Goal: Task Accomplishment & Management: Manage account settings

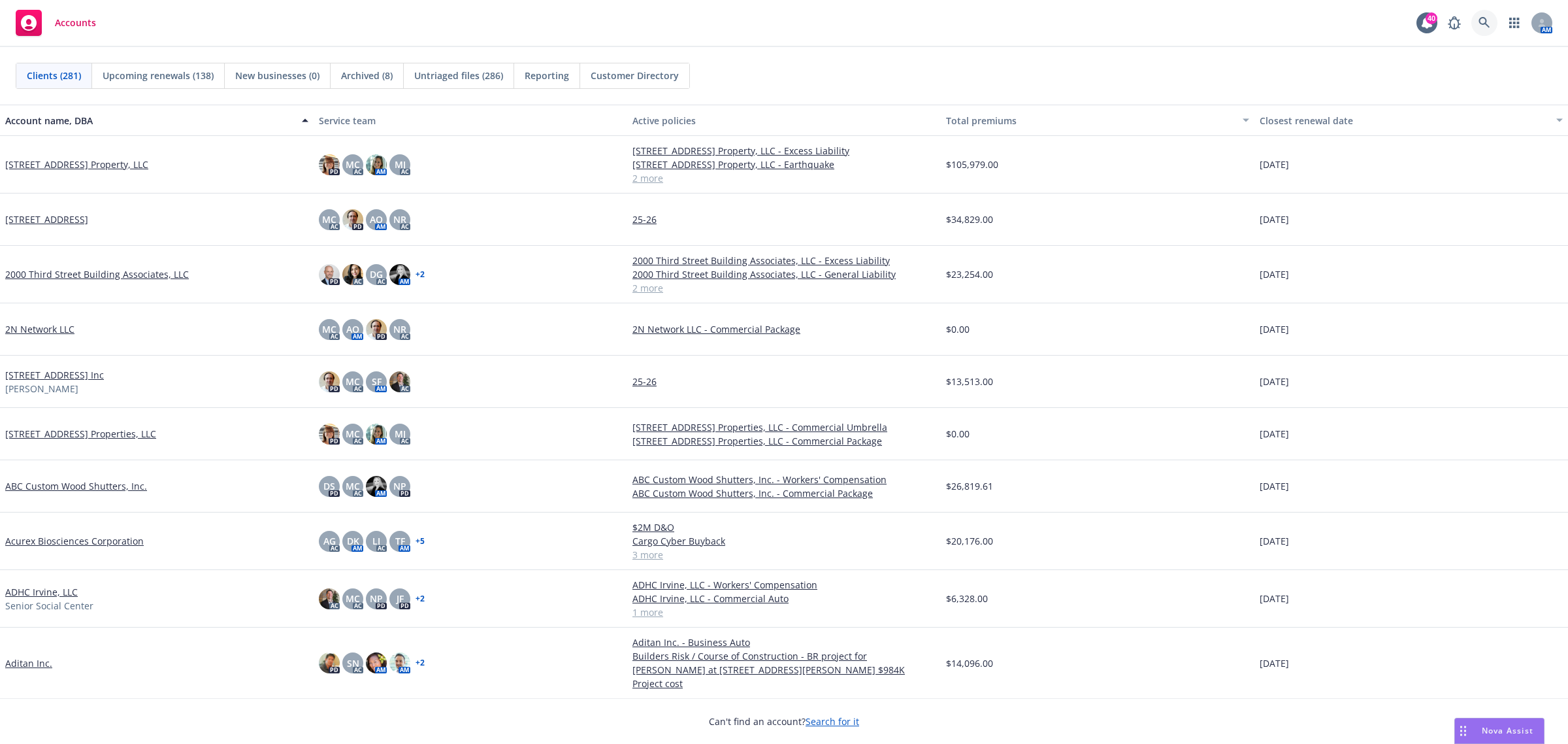
click at [1485, 23] on icon at bounding box center [1485, 23] width 12 height 12
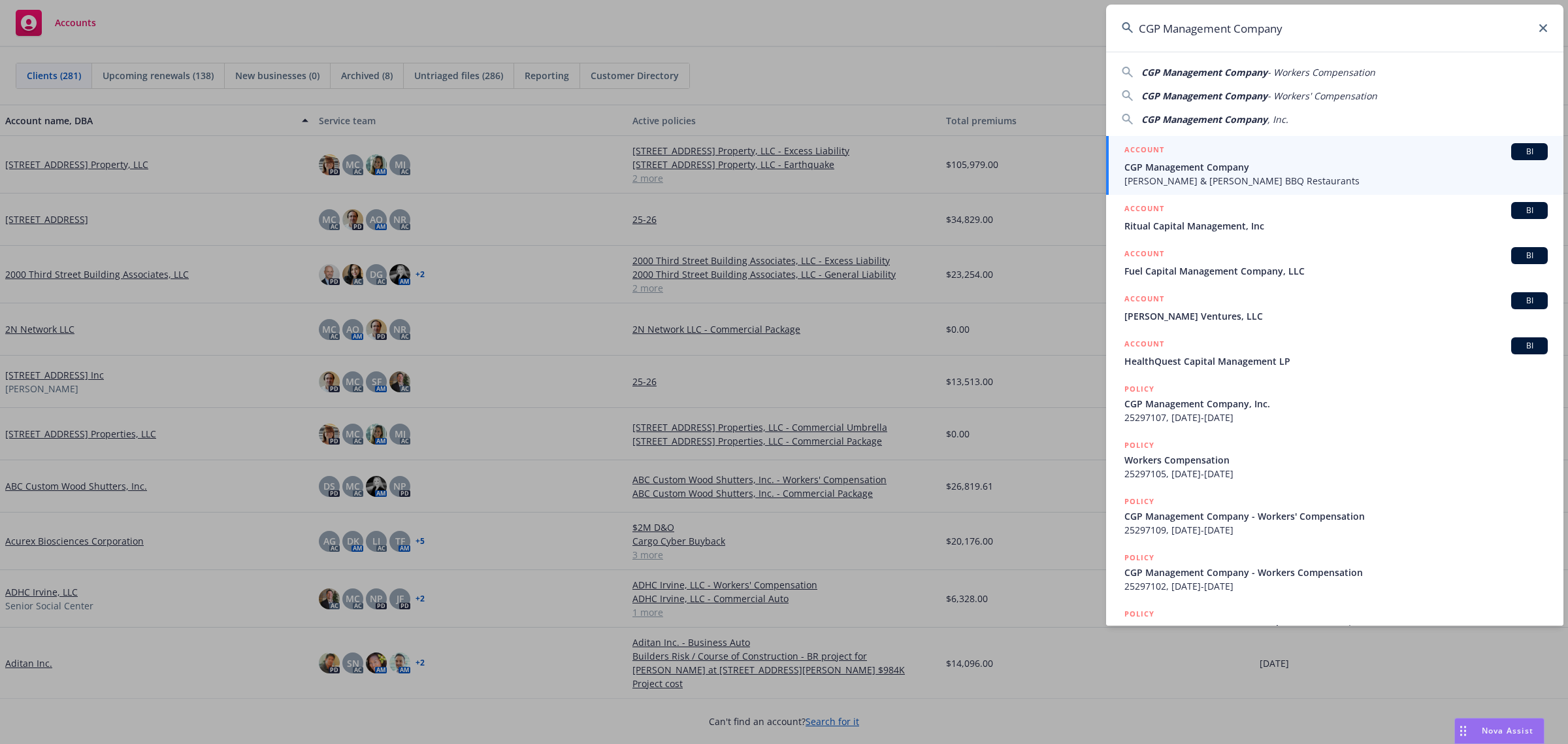
type input "CGP Management Company"
click at [1204, 168] on span "CGP Management Company" at bounding box center [1336, 167] width 423 height 13
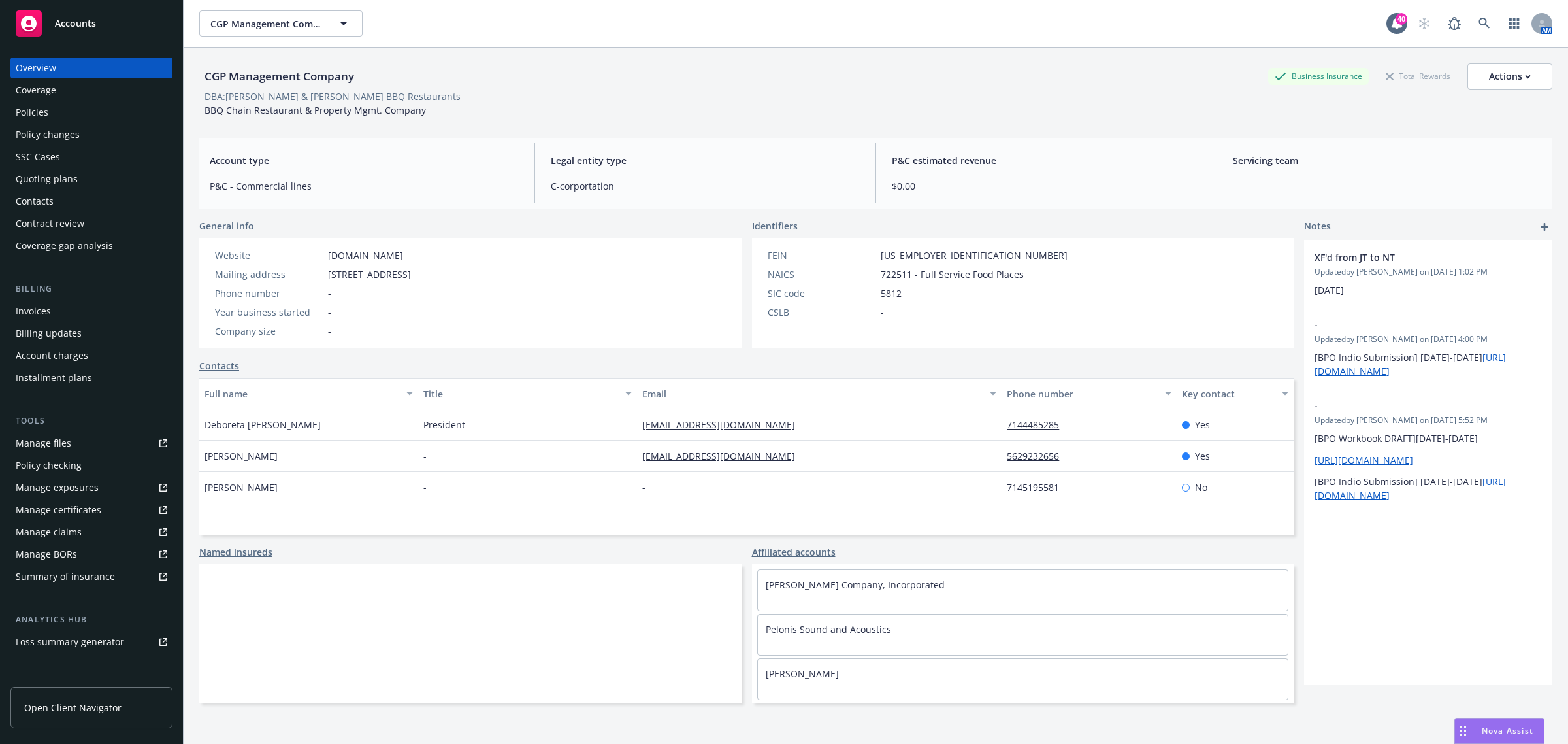
click at [72, 109] on div "Policies" at bounding box center [91, 112] width 152 height 21
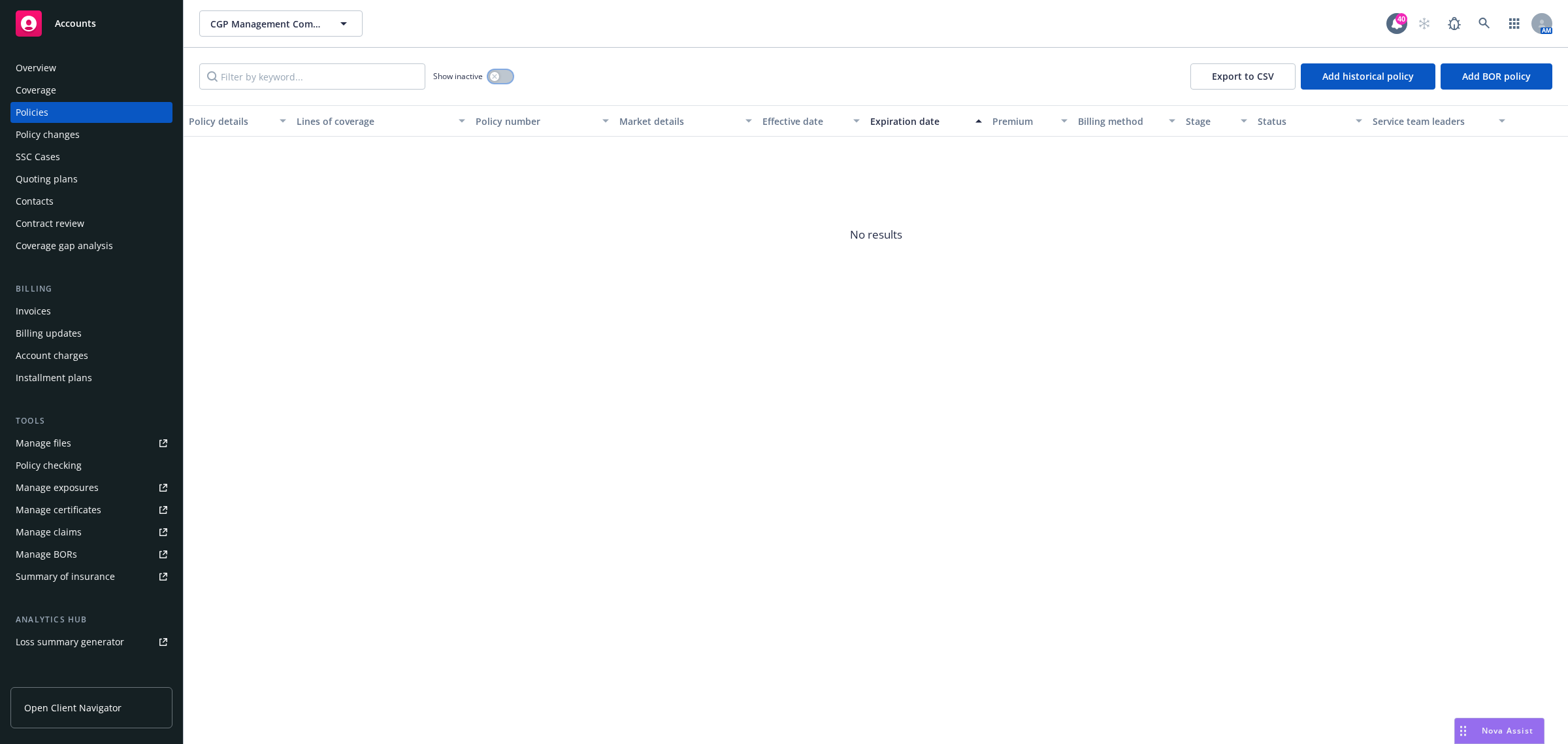
click at [502, 80] on button "button" at bounding box center [500, 77] width 25 height 13
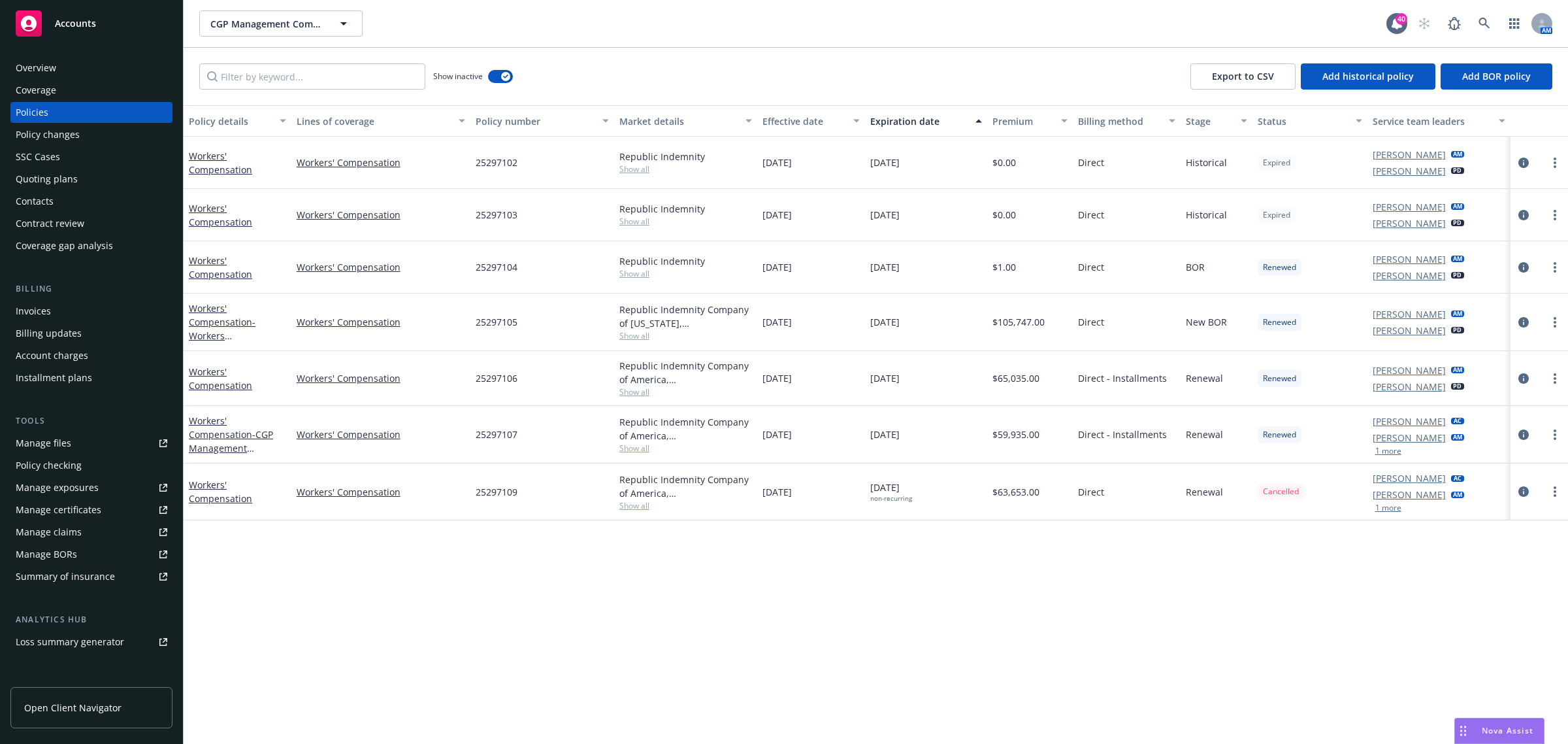
click at [67, 165] on div "SSC Cases" at bounding box center [91, 157] width 152 height 21
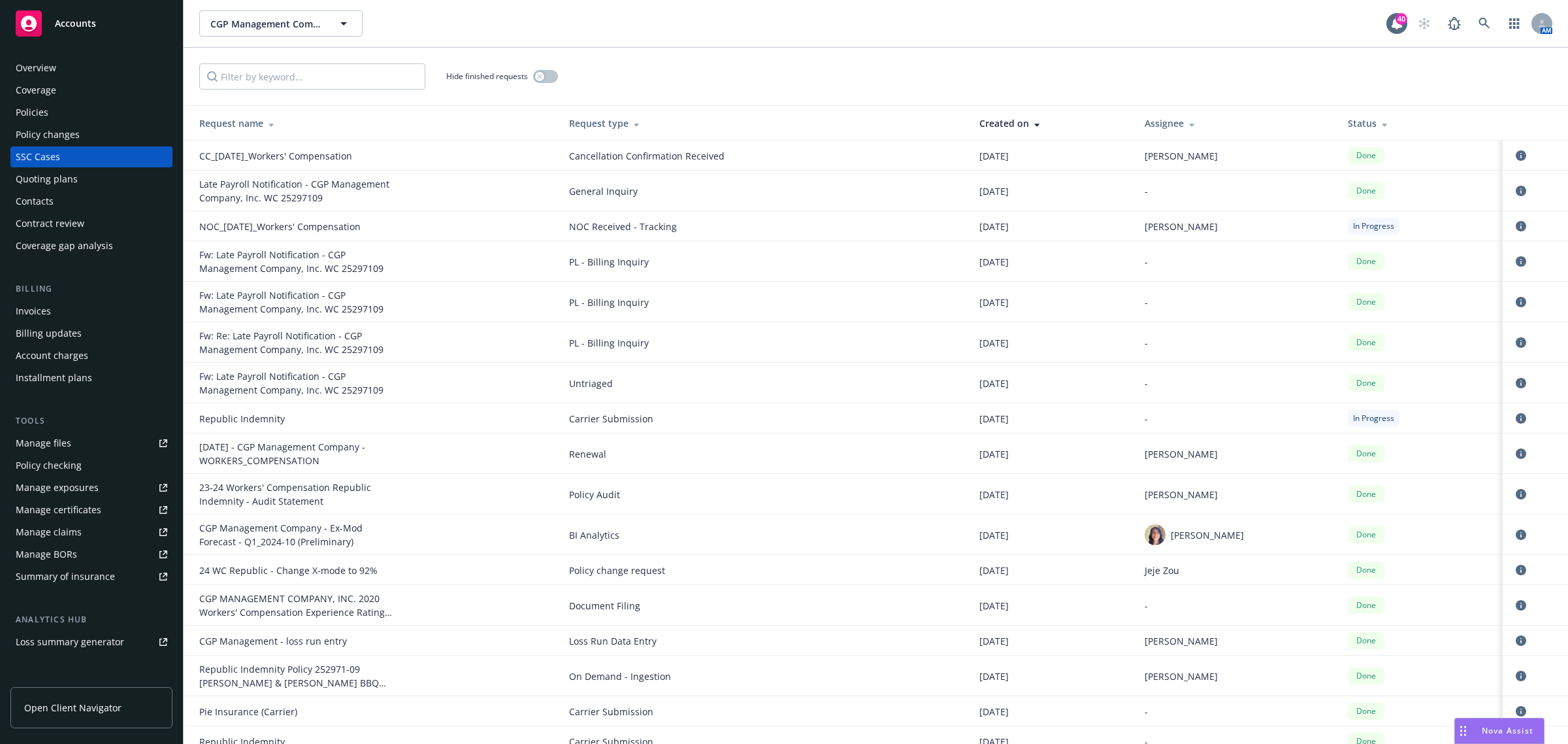
click at [72, 172] on div "Quoting plans" at bounding box center [46, 179] width 62 height 21
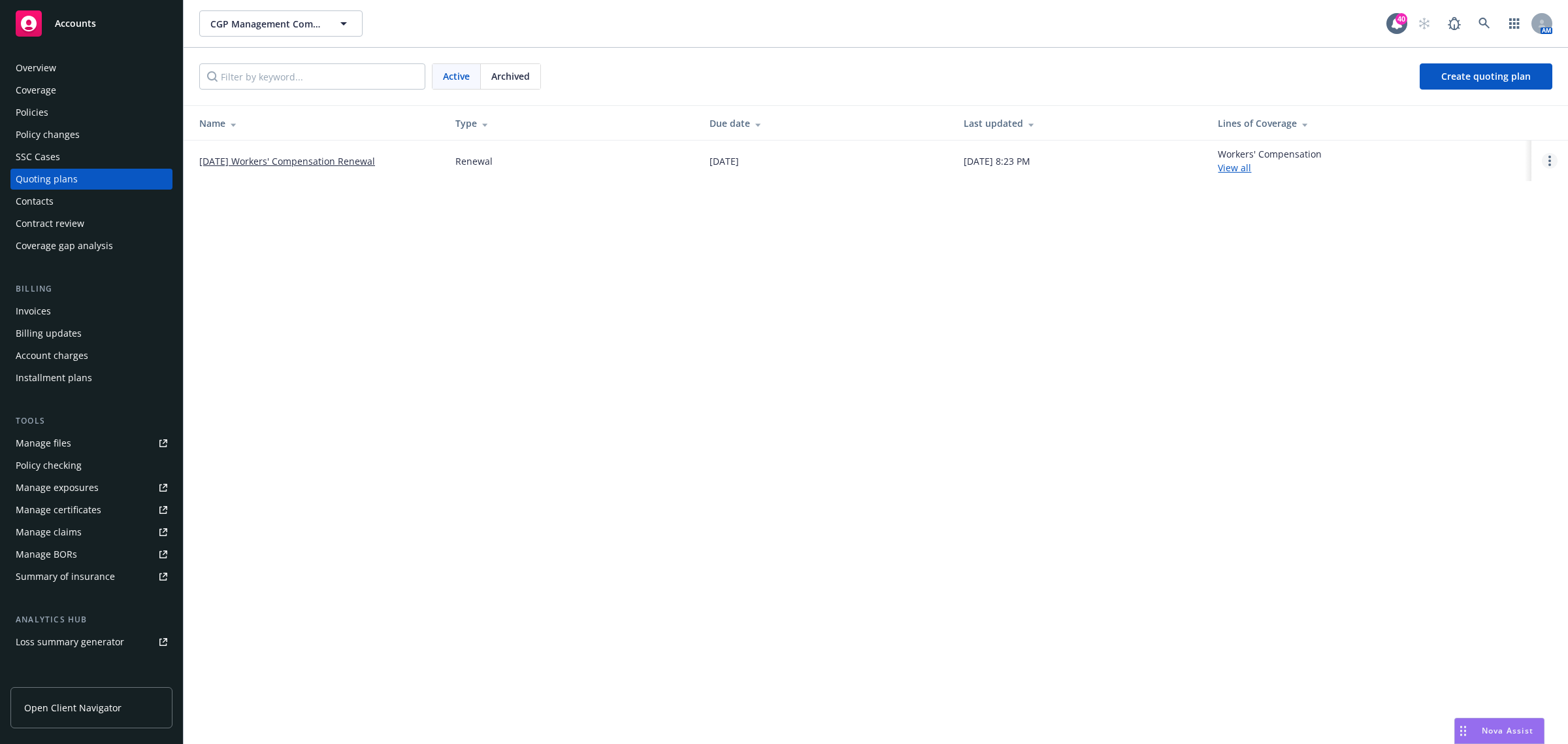
click at [1552, 153] on link "Open options" at bounding box center [1549, 161] width 16 height 16
click at [1478, 151] on span "Archive" at bounding box center [1457, 151] width 64 height 13
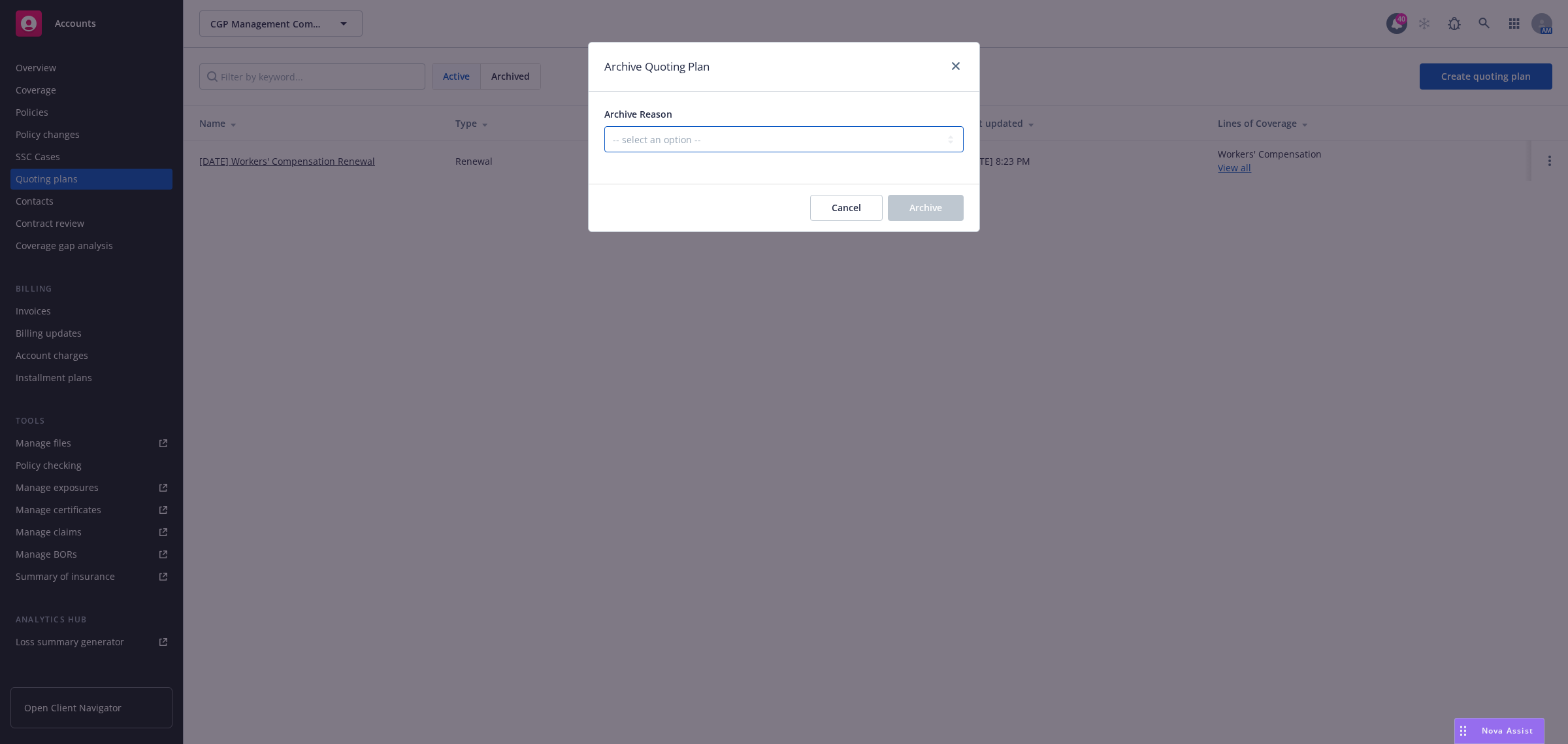
click at [680, 135] on select "-- select an option -- All policies in this renewal plan are auto-renewed Creat…" at bounding box center [783, 139] width 359 height 26
select select "ARCHIVED_RENEWAL_CANCELED"
click at [604, 126] on select "-- select an option -- All policies in this renewal plan are auto-renewed Creat…" at bounding box center [783, 139] width 359 height 26
click at [921, 217] on button "Archive" at bounding box center [926, 208] width 76 height 26
